Goal: Register for event/course

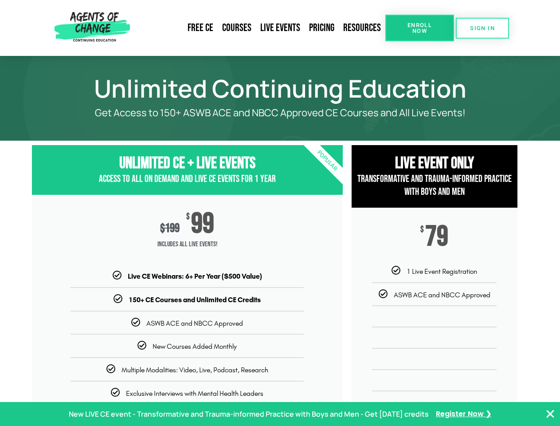
click at [280, 213] on div "$ 199 $ 99 Includes ALL Live Events!" at bounding box center [187, 233] width 311 height 76
click at [362, 28] on link "Resources" at bounding box center [362, 28] width 47 height 20
click at [419, 28] on span "Enroll Now" at bounding box center [419, 28] width 40 height 12
click at [482, 28] on span "SIGN IN" at bounding box center [482, 28] width 25 height 6
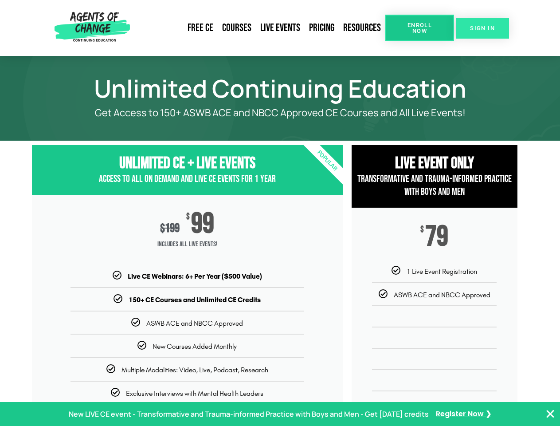
click at [482, 28] on span "SIGN IN" at bounding box center [482, 28] width 25 height 6
click at [280, 414] on p "New LIVE CE event - Transformative and Trauma-informed Practice with Boys and M…" at bounding box center [249, 413] width 360 height 13
click at [550, 414] on icon "Close Banner" at bounding box center [550, 413] width 11 height 11
